Goal: Task Accomplishment & Management: Use online tool/utility

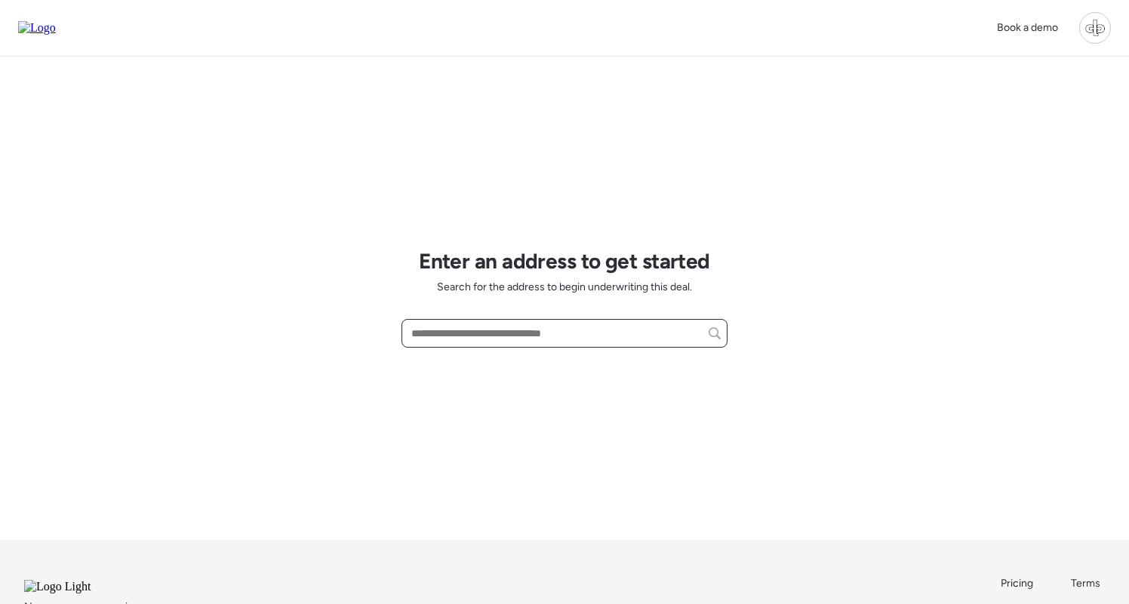
click at [483, 343] on input "text" at bounding box center [564, 333] width 312 height 21
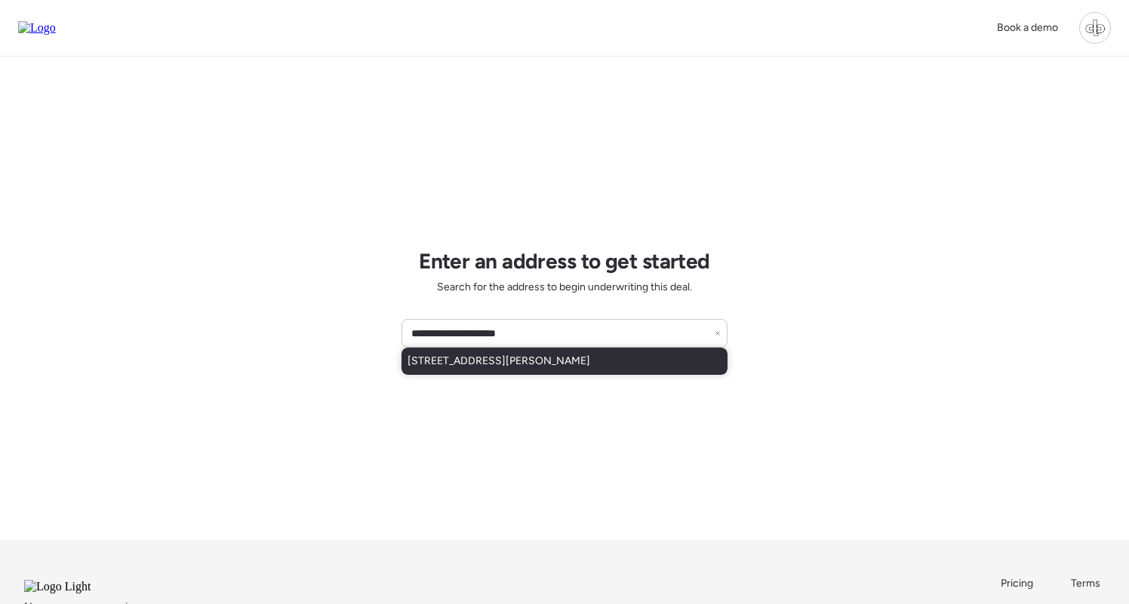
click at [534, 356] on span "[STREET_ADDRESS][PERSON_NAME]" at bounding box center [498, 361] width 183 height 15
type input "**********"
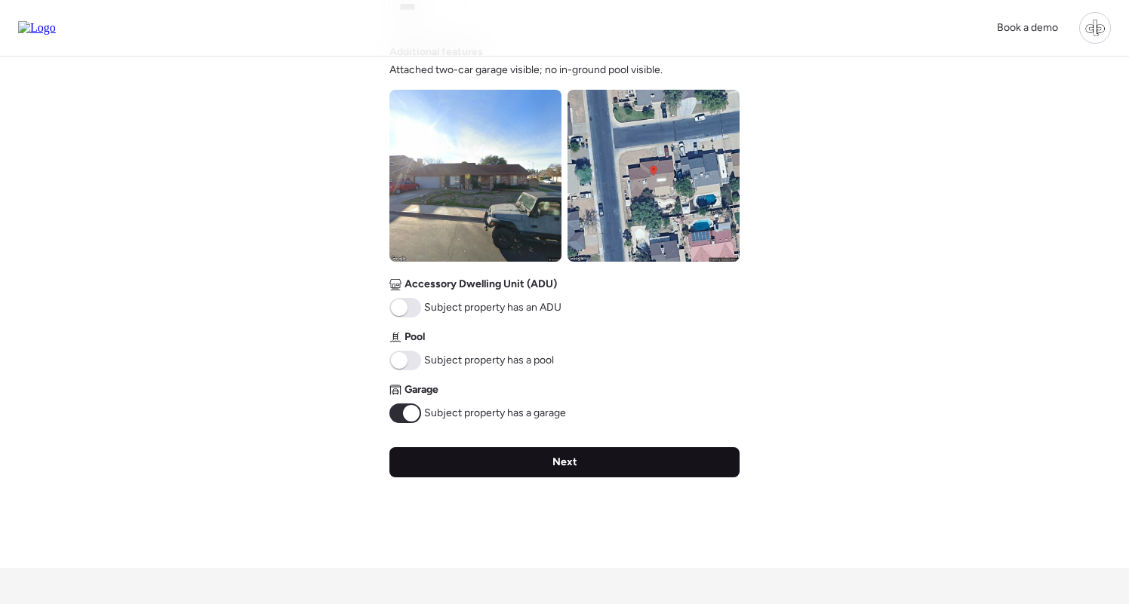
click at [551, 451] on div "Next" at bounding box center [564, 462] width 350 height 30
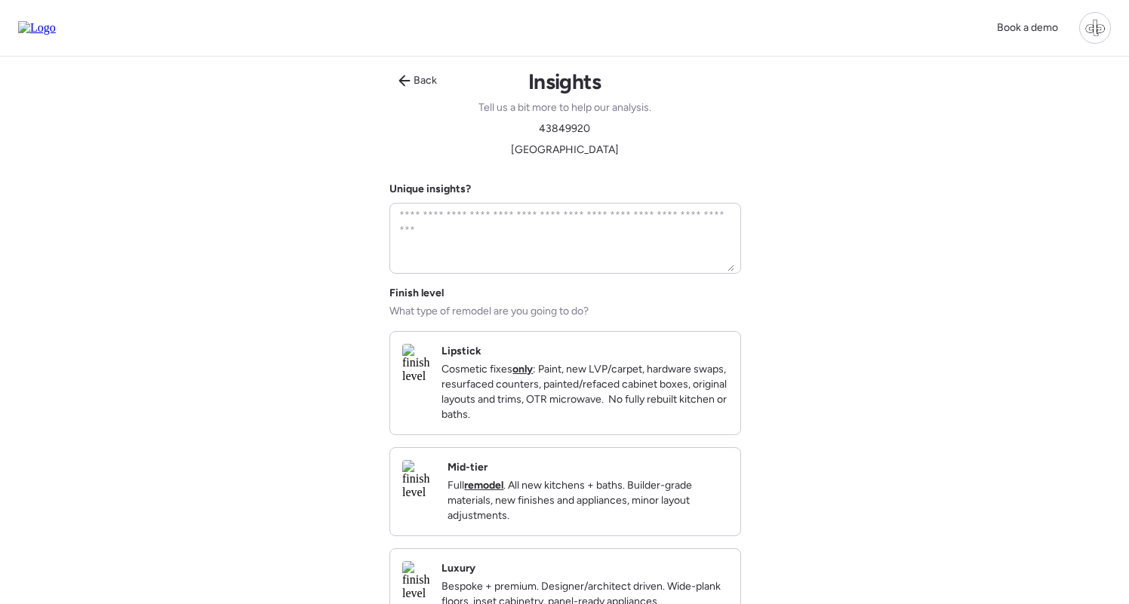
click at [503, 492] on strong "remodel" at bounding box center [483, 485] width 39 height 13
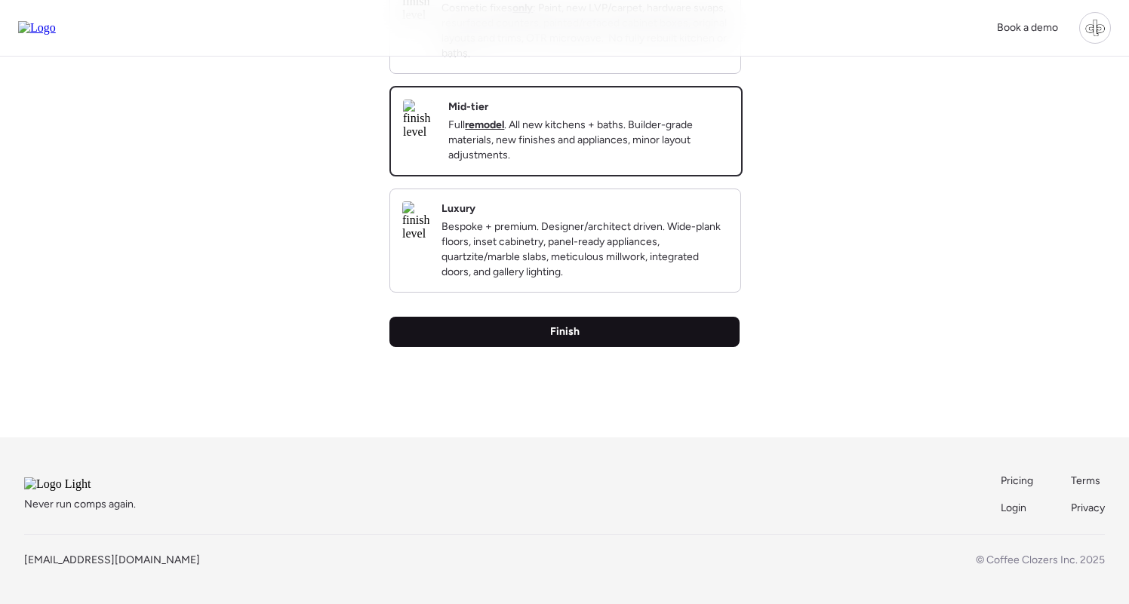
scroll to position [396, 0]
click at [561, 317] on div "Finish" at bounding box center [564, 332] width 350 height 30
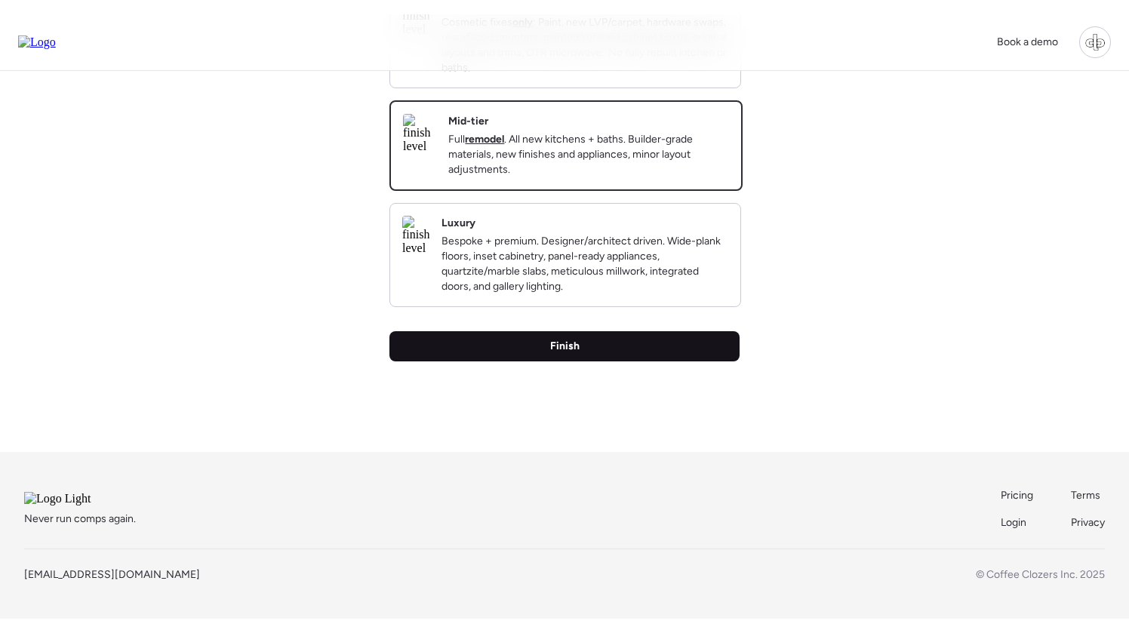
scroll to position [0, 0]
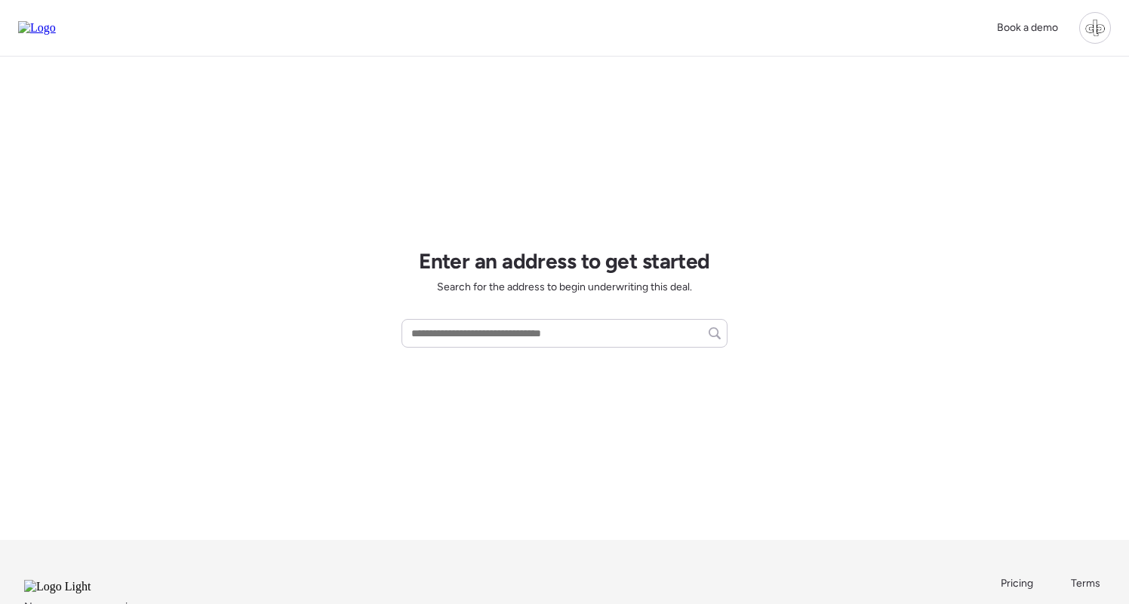
drag, startPoint x: 1090, startPoint y: 29, endPoint x: 1087, endPoint y: 40, distance: 10.8
click at [1090, 29] on div at bounding box center [1095, 28] width 32 height 32
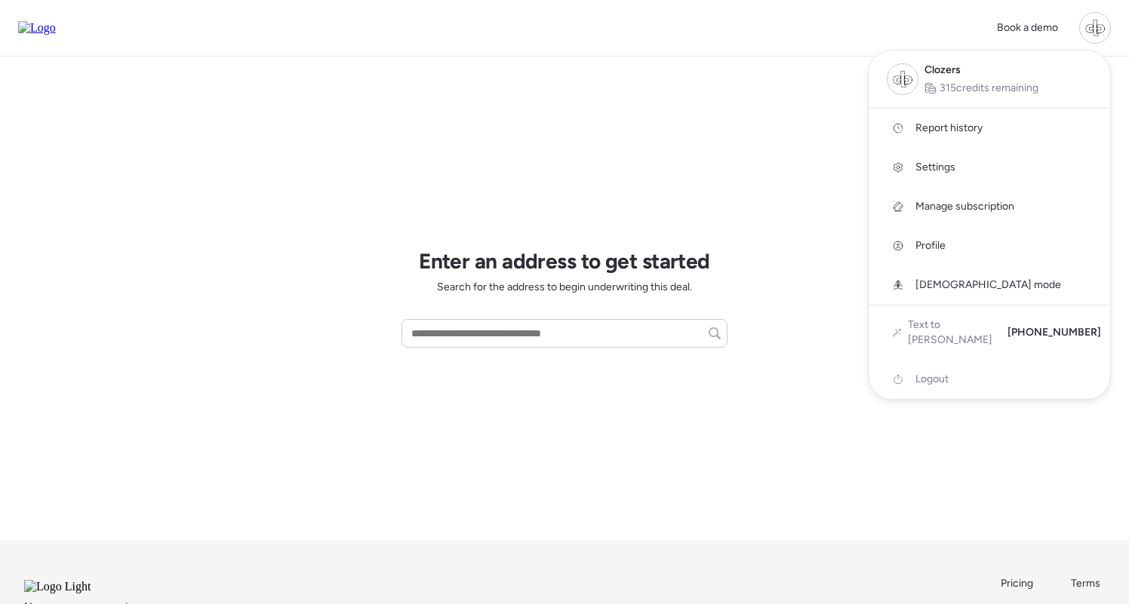
click at [961, 126] on span "Report history" at bounding box center [948, 128] width 67 height 15
click at [550, 334] on div at bounding box center [564, 260] width 1129 height 604
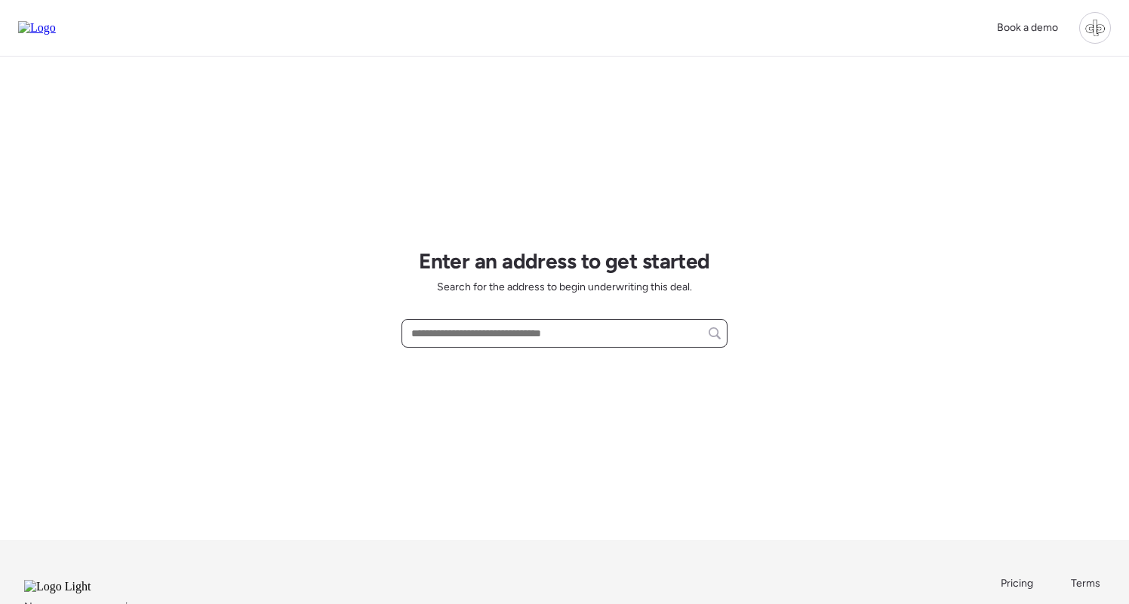
click at [550, 334] on input "text" at bounding box center [564, 333] width 312 height 21
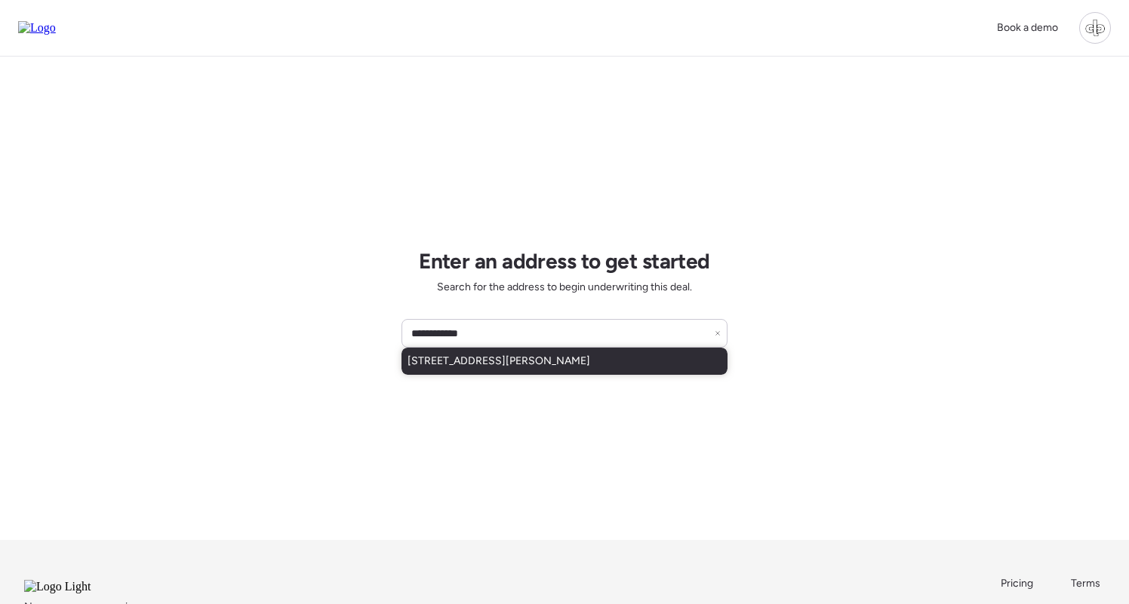
click at [560, 359] on span "1123 W Mendoza Ave, Mesa, AZ, 85210" at bounding box center [498, 361] width 183 height 15
type input "**********"
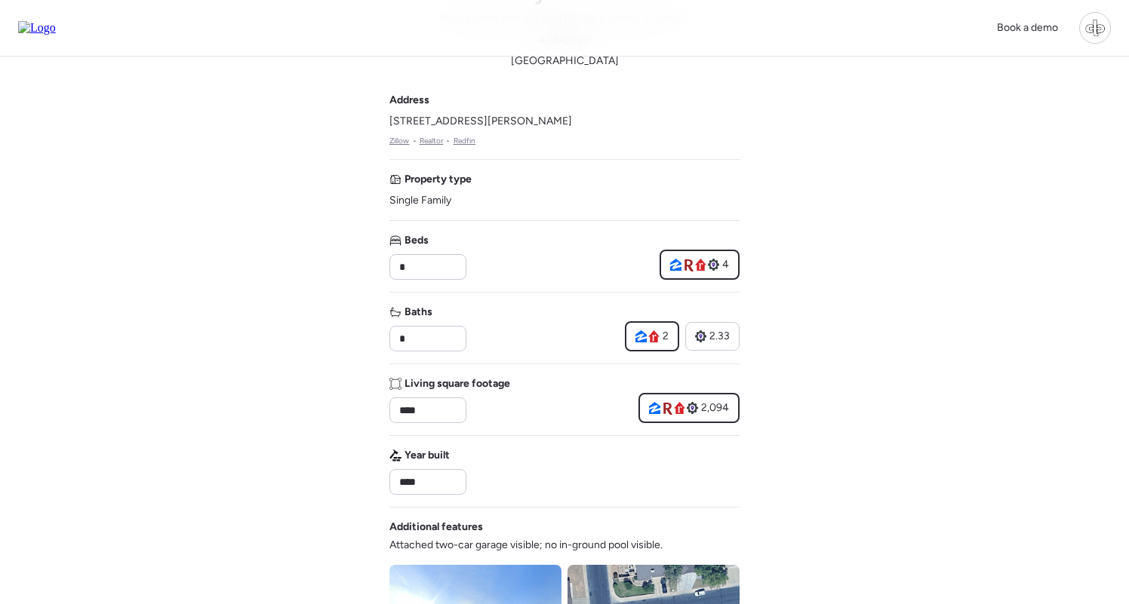
scroll to position [138, 0]
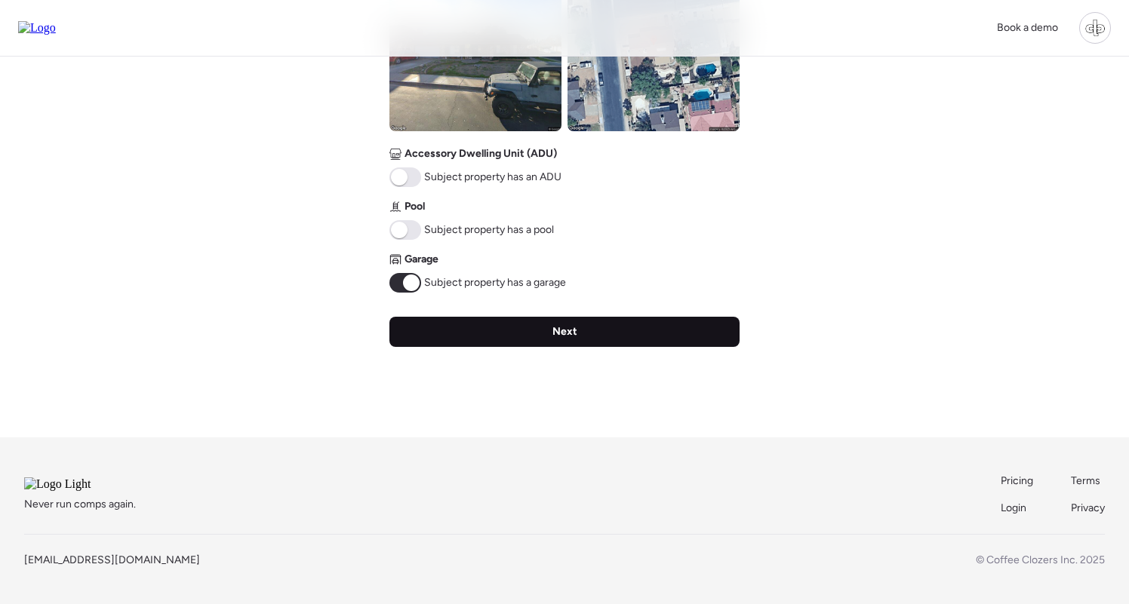
click at [583, 317] on div "Next" at bounding box center [564, 332] width 350 height 30
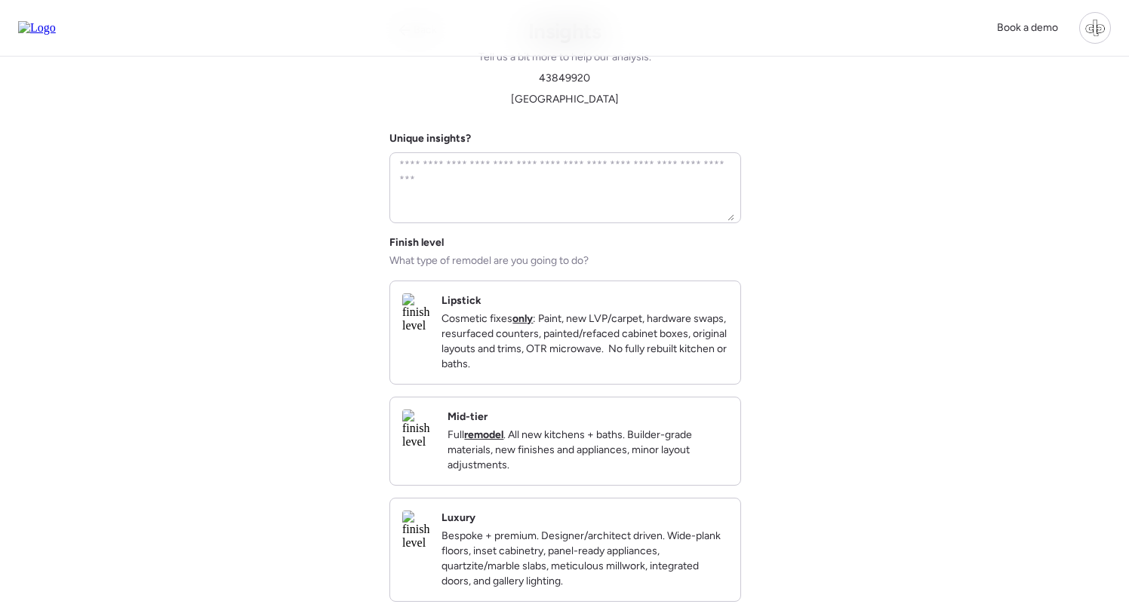
scroll to position [0, 0]
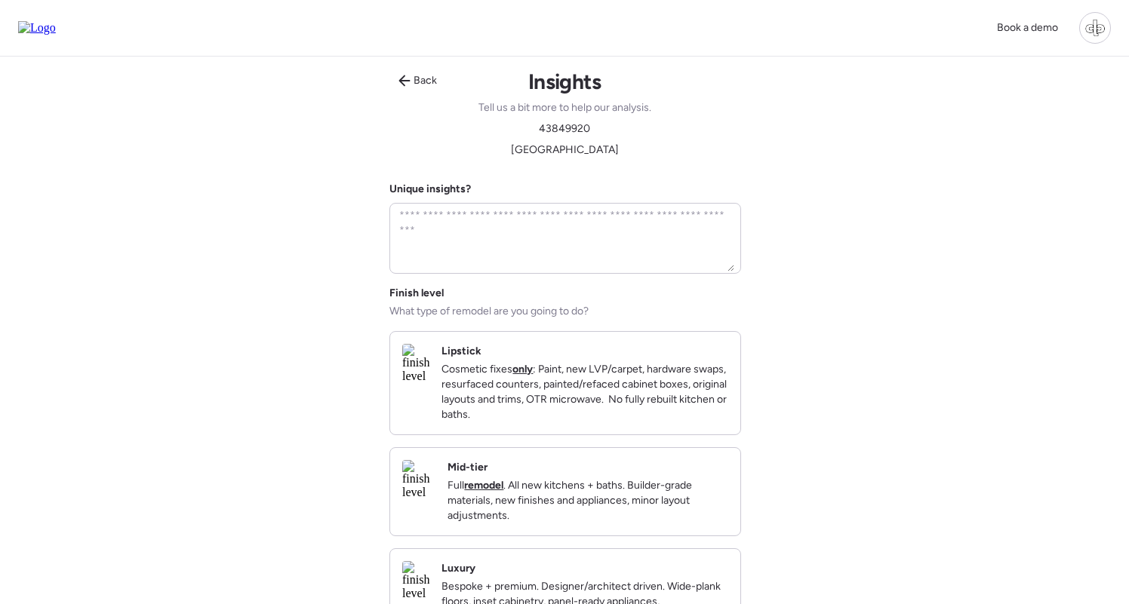
click at [537, 465] on div "Mid-tier Full remodel . All new kitchens + baths. Builder-grade materials, new …" at bounding box center [565, 492] width 350 height 88
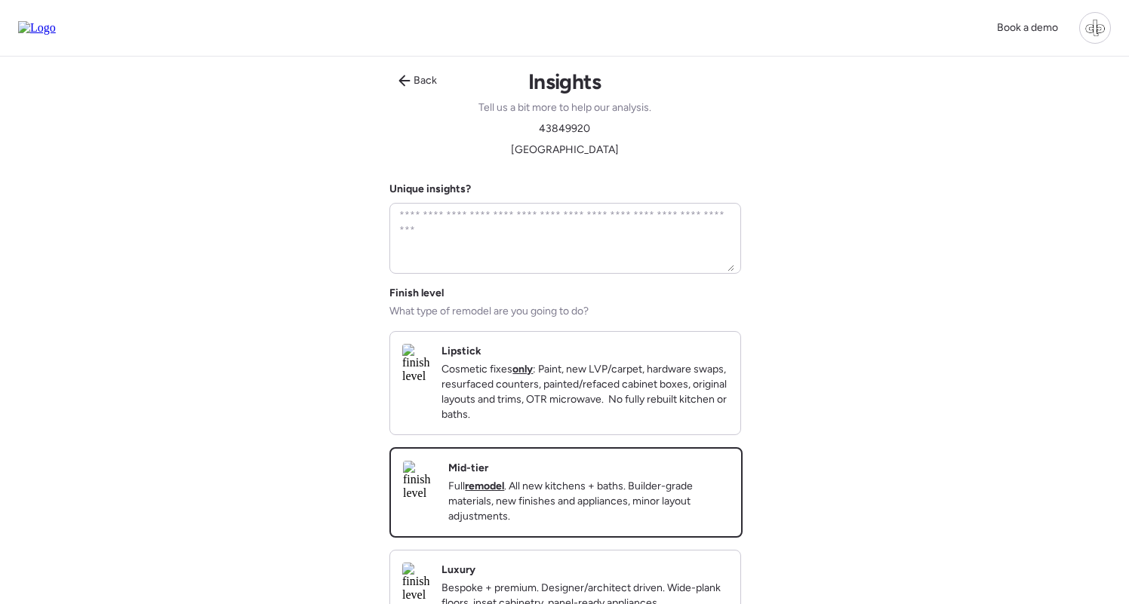
scroll to position [248, 0]
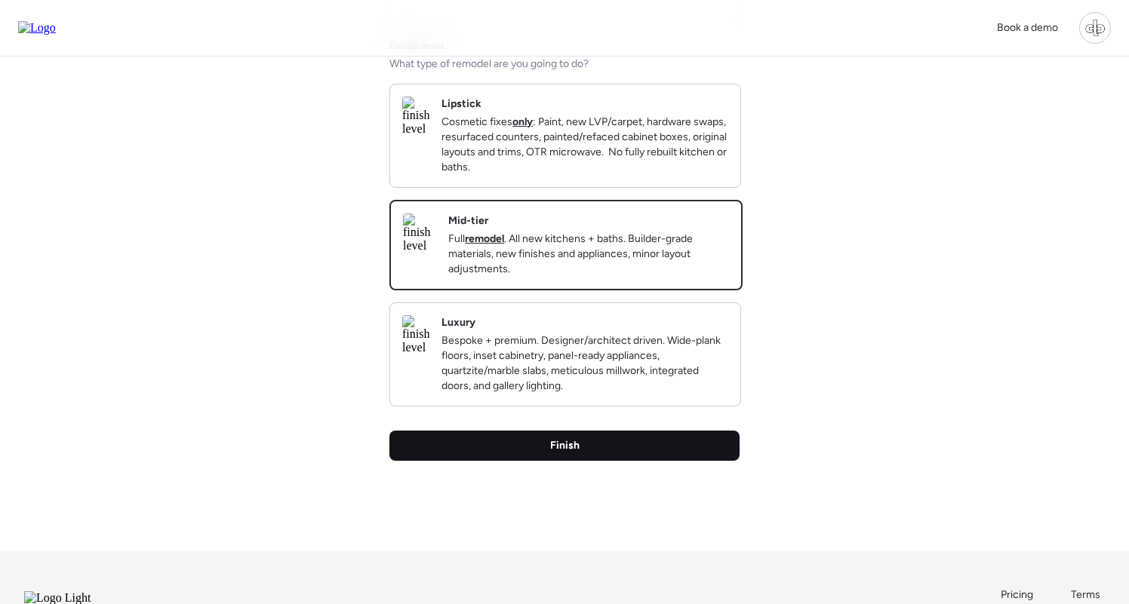
click at [549, 461] on div "Finish" at bounding box center [564, 446] width 350 height 30
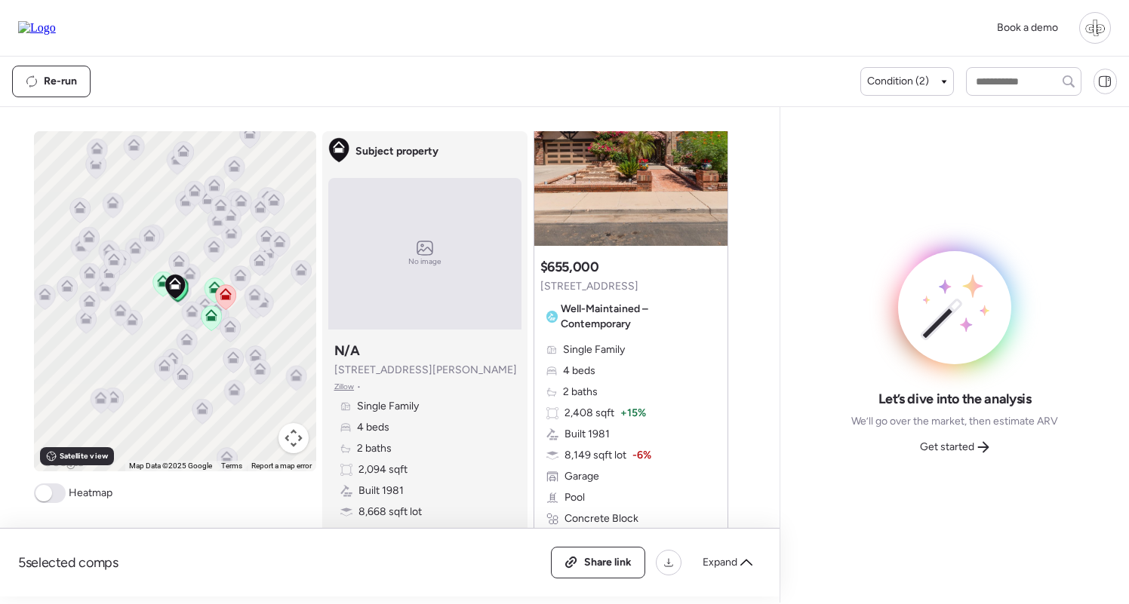
scroll to position [122, 0]
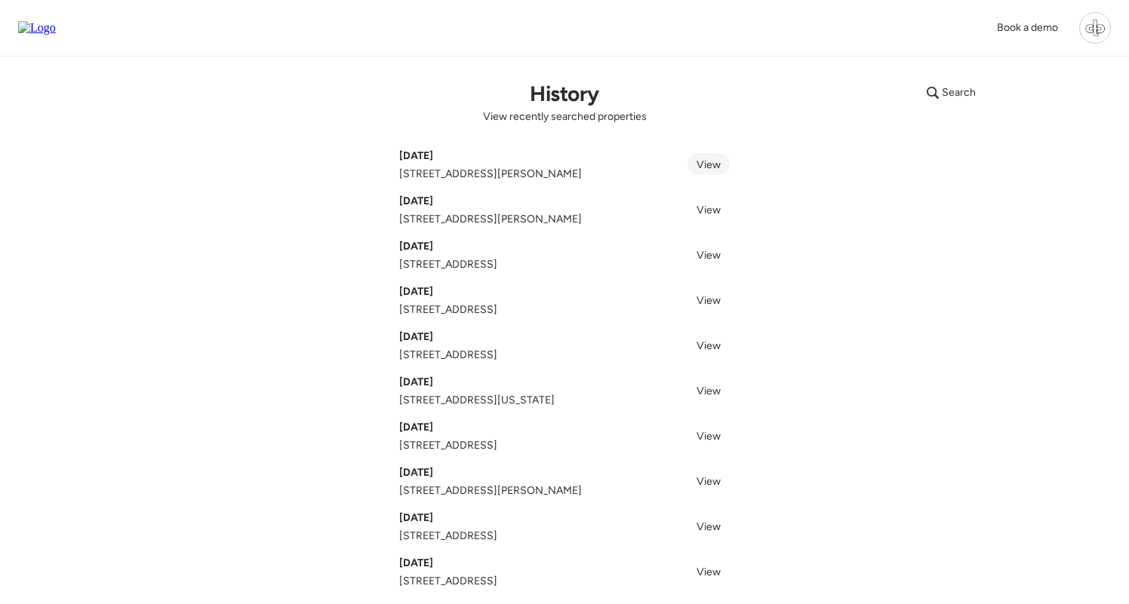
click at [710, 160] on span "View" at bounding box center [709, 164] width 24 height 13
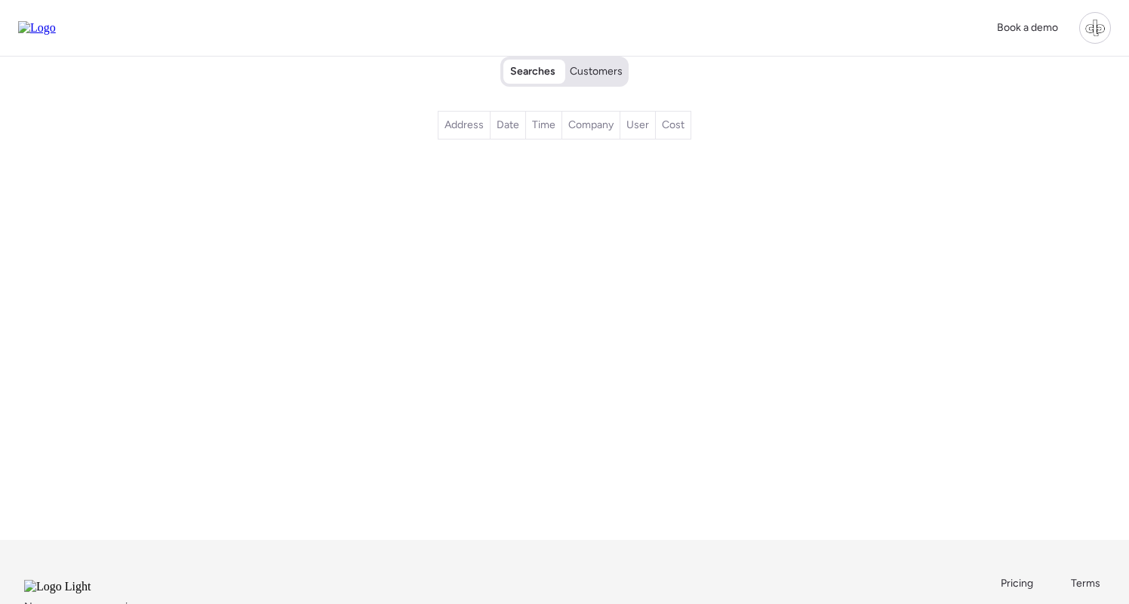
click at [600, 70] on span "Customers" at bounding box center [596, 71] width 53 height 15
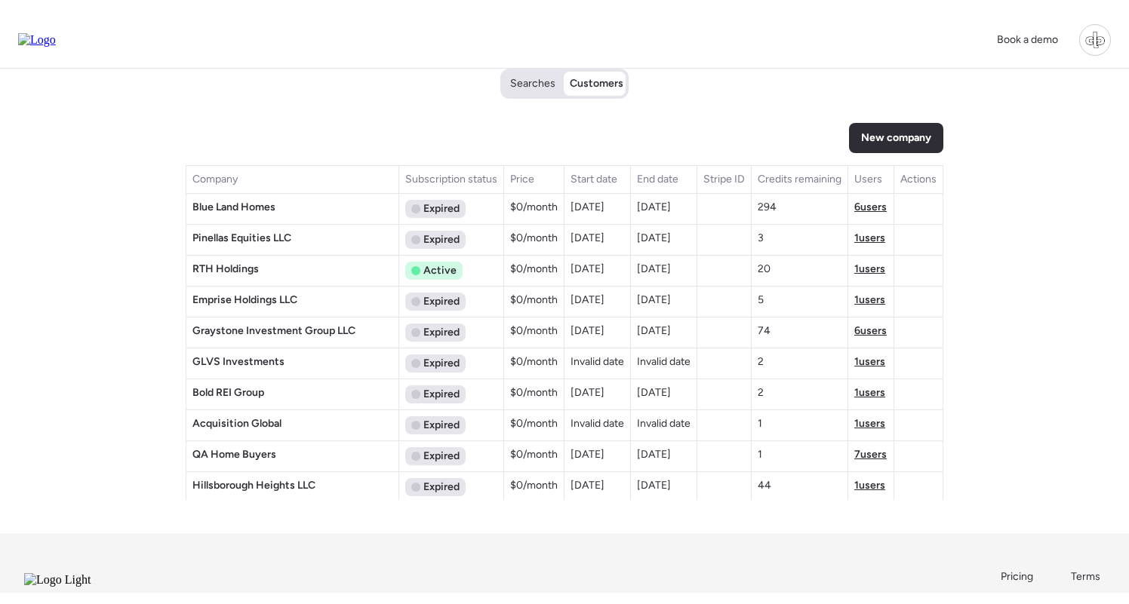
scroll to position [1721, 0]
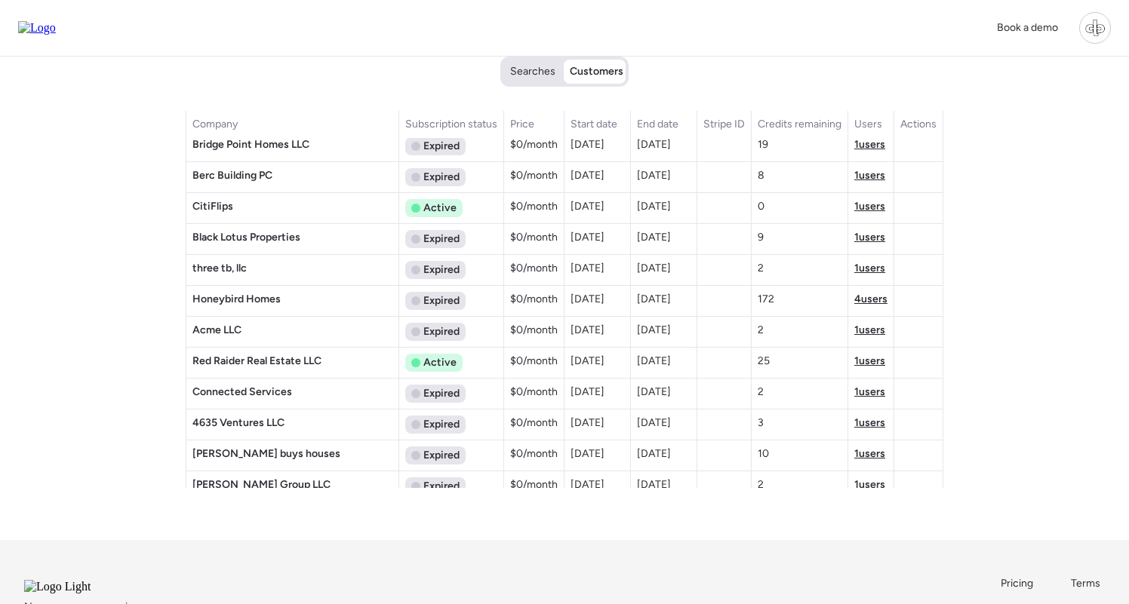
click at [860, 297] on span "4 users" at bounding box center [870, 299] width 33 height 13
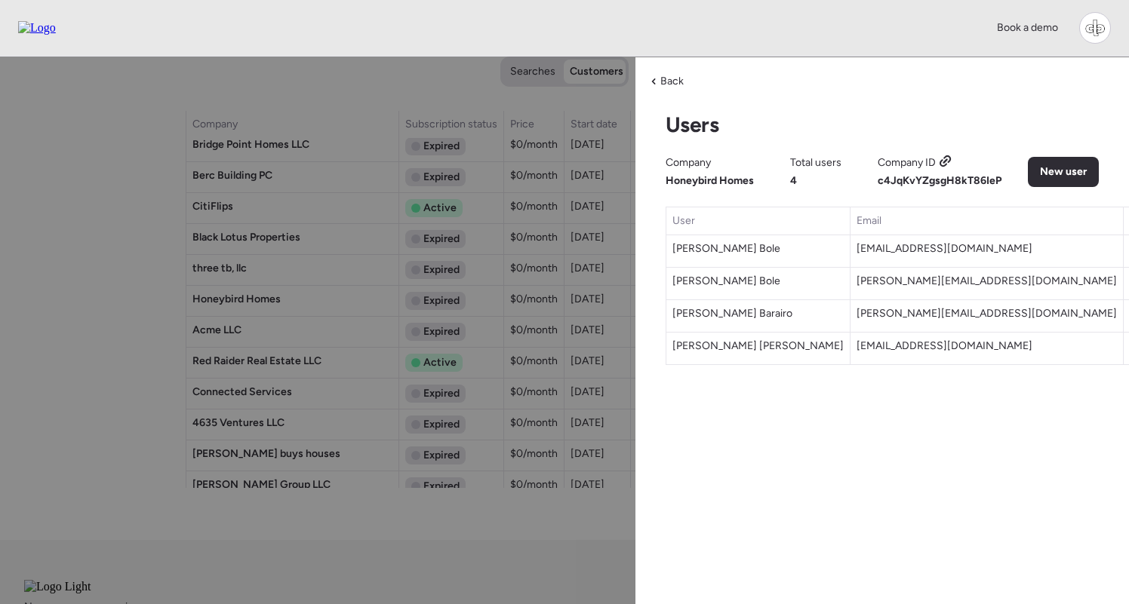
click at [946, 162] on icon at bounding box center [946, 161] width 14 height 12
